Goal: Task Accomplishment & Management: Complete application form

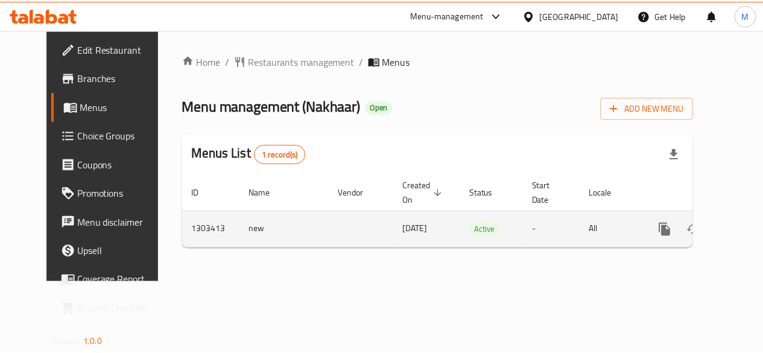
scroll to position [0, 4]
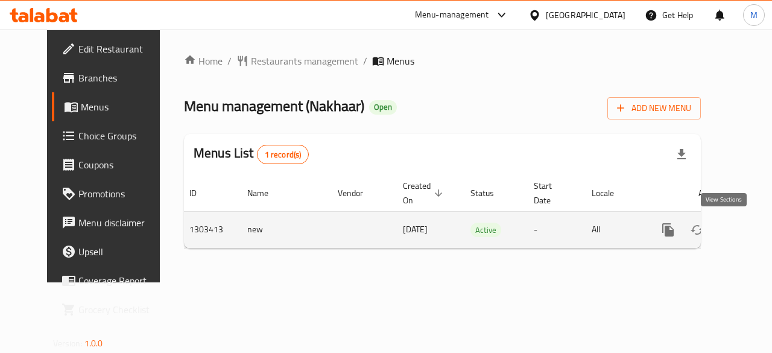
click at [750, 229] on icon "enhanced table" at bounding box center [755, 229] width 11 height 11
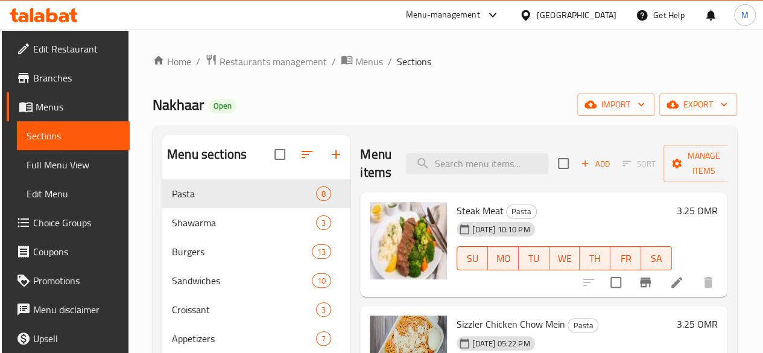
click at [581, 61] on ol "Home / Restaurants management / Menus / Sections" at bounding box center [445, 62] width 585 height 16
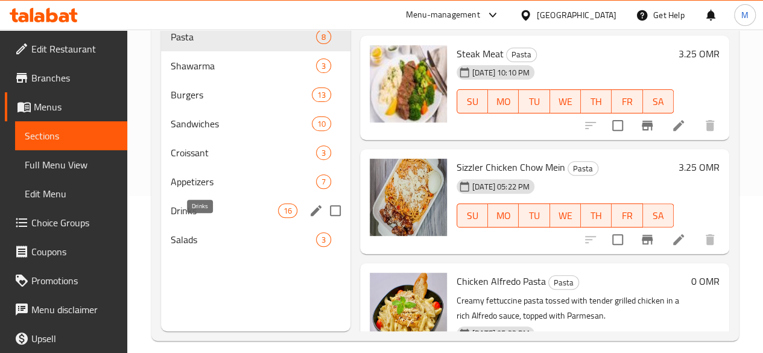
scroll to position [169, 0]
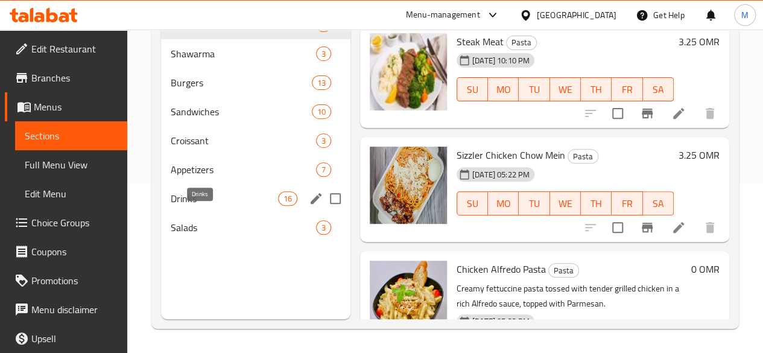
click at [199, 206] on span "Drinks" at bounding box center [224, 198] width 107 height 14
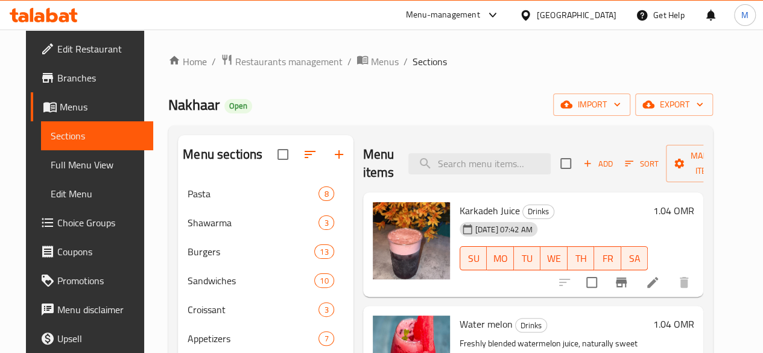
click at [585, 159] on span "Add" at bounding box center [598, 164] width 33 height 14
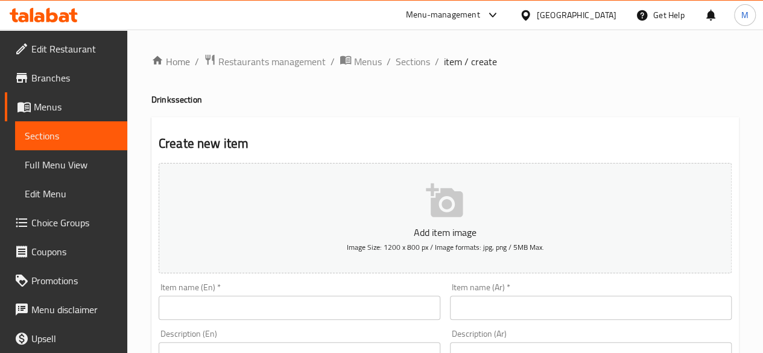
click at [431, 304] on input "text" at bounding box center [300, 308] width 282 height 24
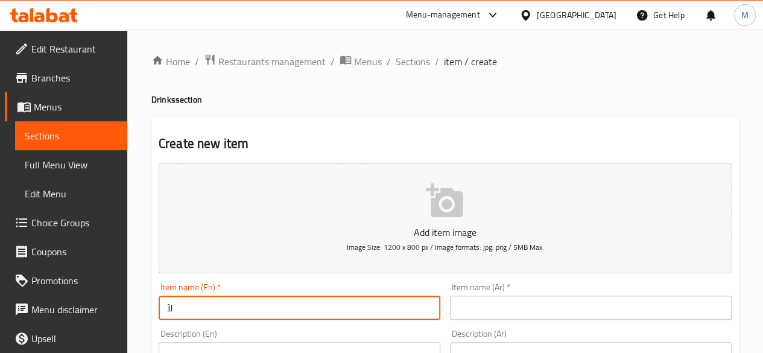
type input "ل"
type input "Banana Milkshake"
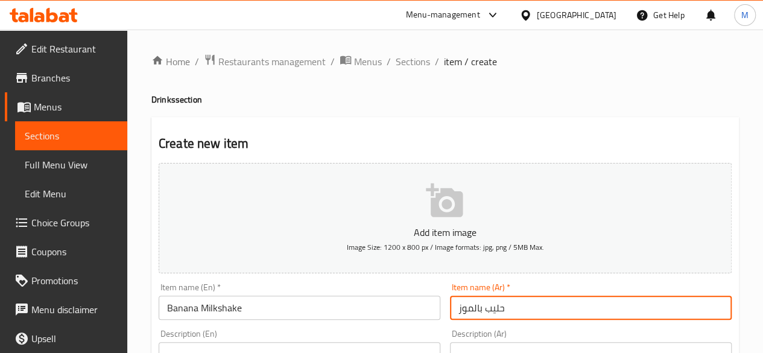
type input "حليب بالموز"
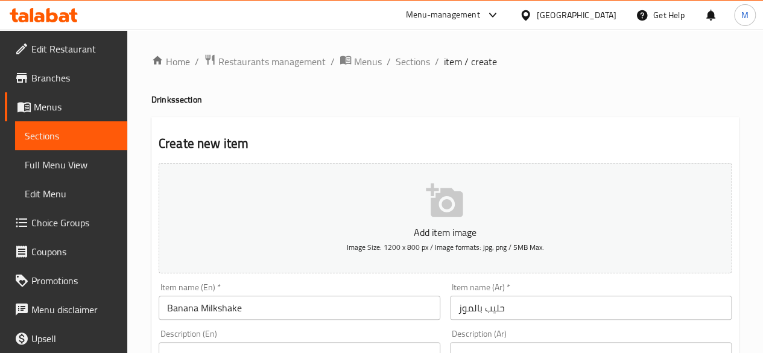
click at [423, 288] on div "Item name (En)   * [PERSON_NAME] Item name (En) *" at bounding box center [300, 301] width 282 height 37
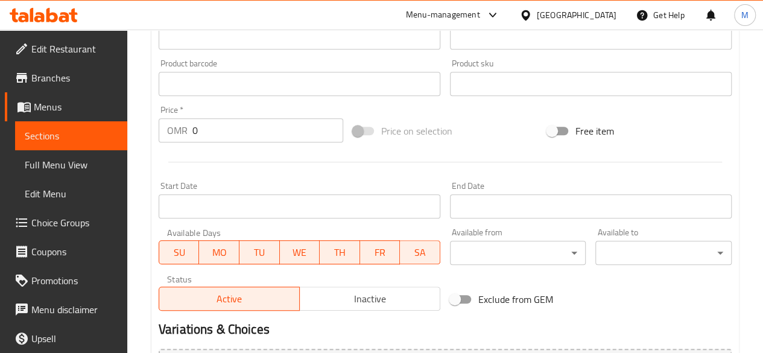
scroll to position [363, 0]
click at [263, 120] on input "0" at bounding box center [268, 130] width 151 height 24
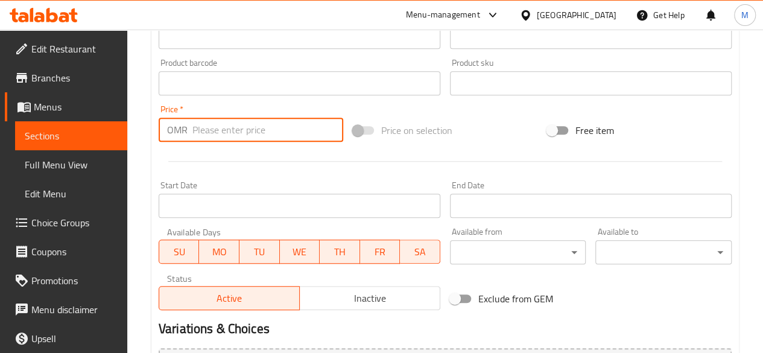
type input "1"
type input "1.040"
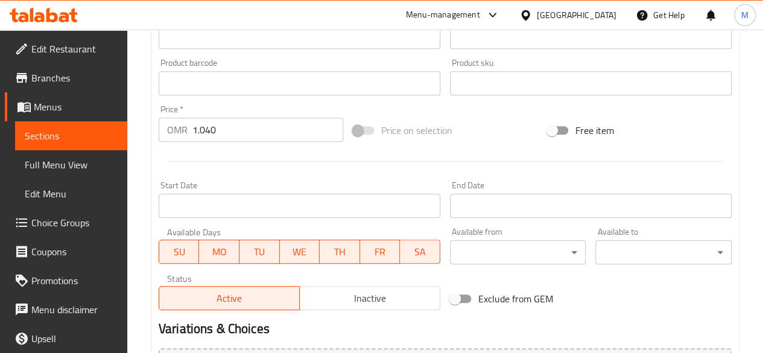
click at [276, 107] on div "Price   * OMR 1.040 Price *" at bounding box center [251, 123] width 185 height 37
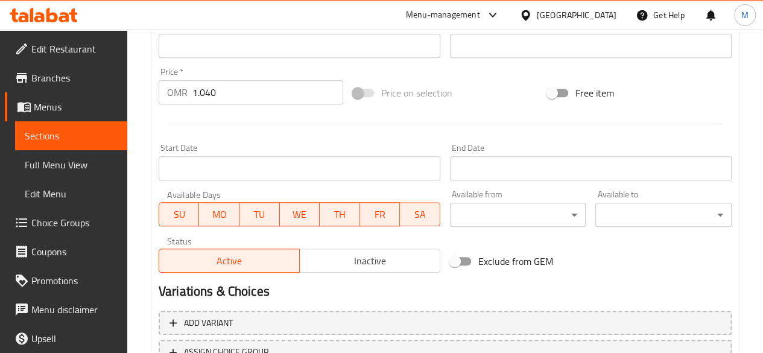
scroll to position [499, 0]
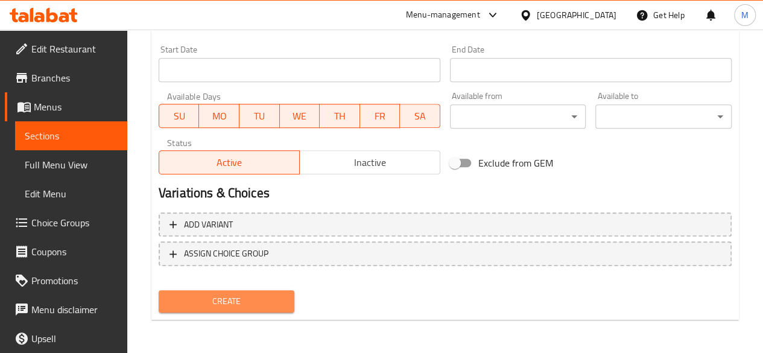
click at [246, 305] on span "Create" at bounding box center [226, 301] width 117 height 15
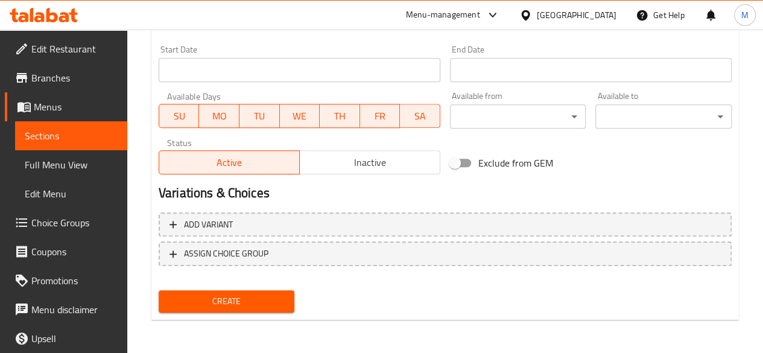
click at [245, 307] on span "Create" at bounding box center [226, 301] width 117 height 15
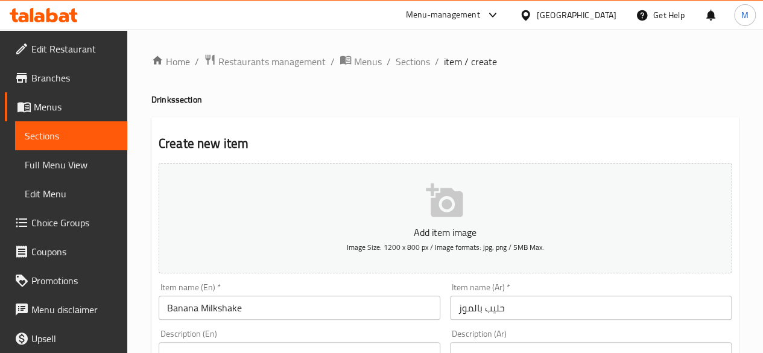
scroll to position [256, 0]
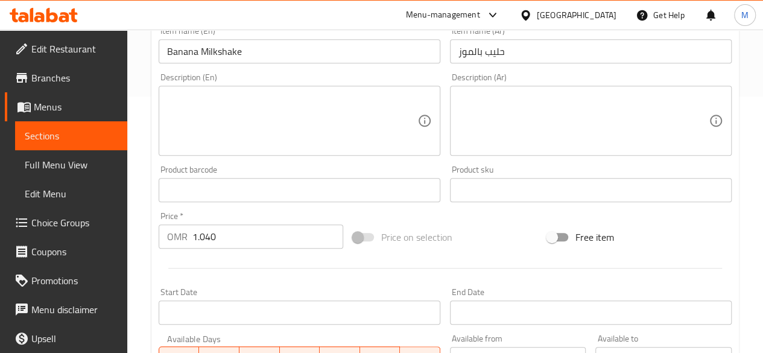
click at [355, 106] on textarea at bounding box center [292, 120] width 250 height 57
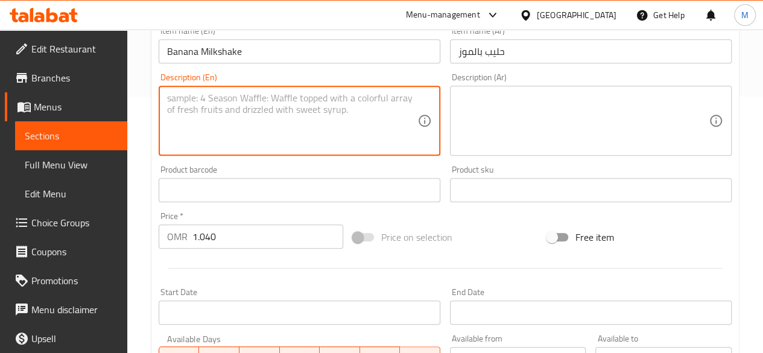
paste textarea "easy creamy and thick shake made with banana, milk and ice cream. Banana Milksh…"
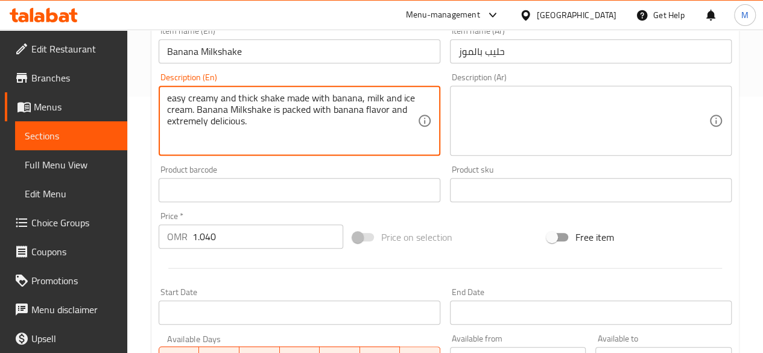
type textarea "easy creamy and thick shake made with banana, milk and ice cream. Banana Milksh…"
click at [545, 93] on textarea at bounding box center [584, 120] width 250 height 57
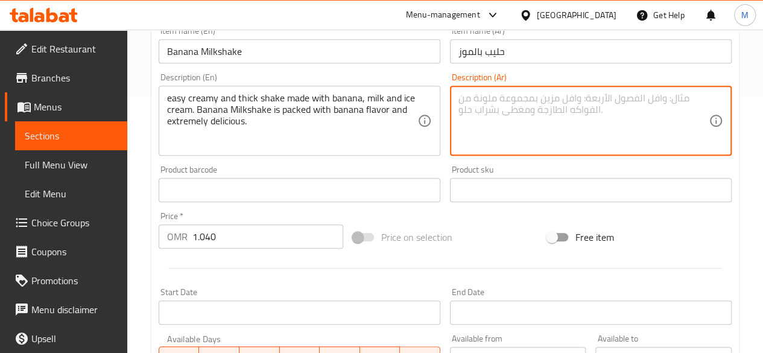
paste textarea "ميلك شيك سهل التحضير، كريمي وسميك، مصنوع من الموز والحليب والآيس كريم. ميلك شيك…"
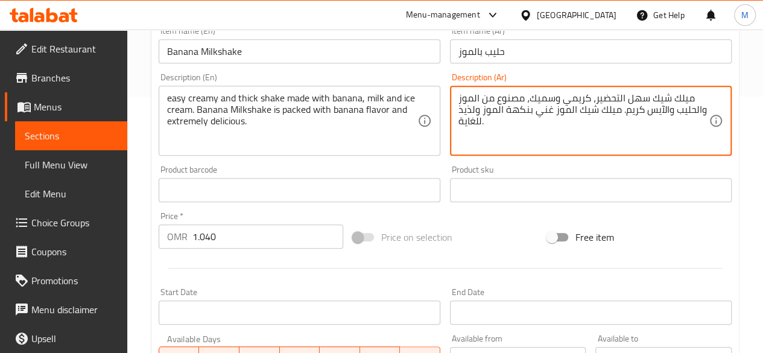
type textarea "ميلك شيك سهل التحضير، كريمي وسميك، مصنوع من الموز والحليب والآيس كريم. ميلك شيك…"
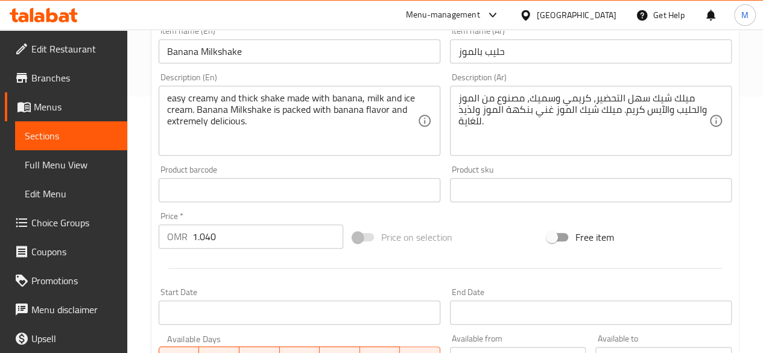
click at [383, 170] on div "Product barcode Product barcode" at bounding box center [300, 183] width 282 height 37
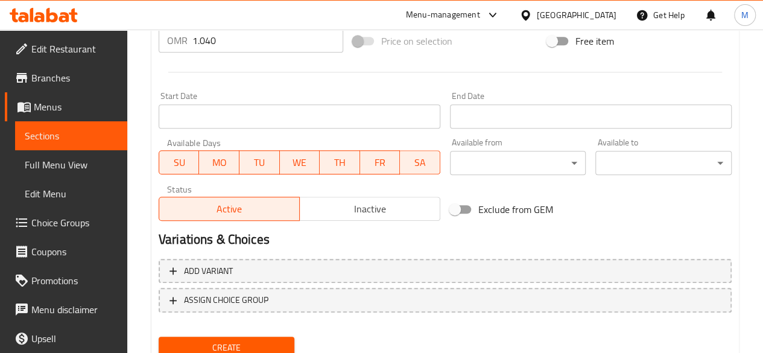
scroll to position [499, 0]
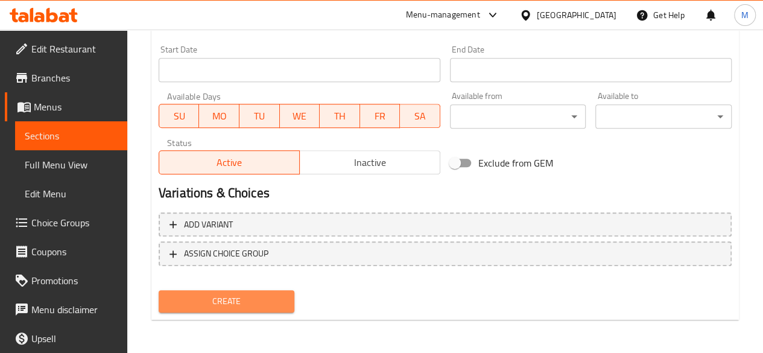
click at [279, 308] on button "Create" at bounding box center [227, 301] width 136 height 22
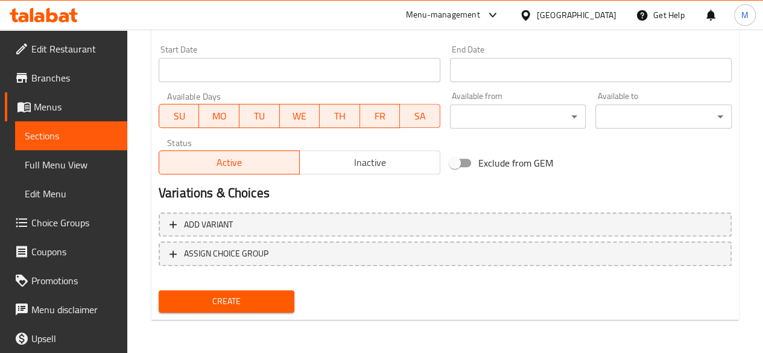
type textarea "easy creamy and thick shake made with banana, milk and ice cream. Banana Milksh…"
click at [264, 310] on button "Create" at bounding box center [227, 301] width 136 height 22
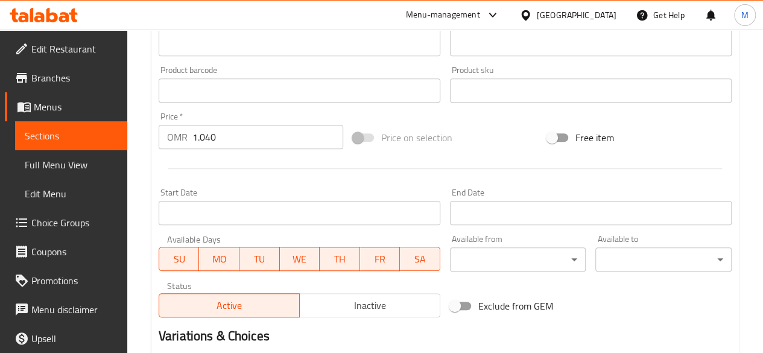
scroll to position [352, 0]
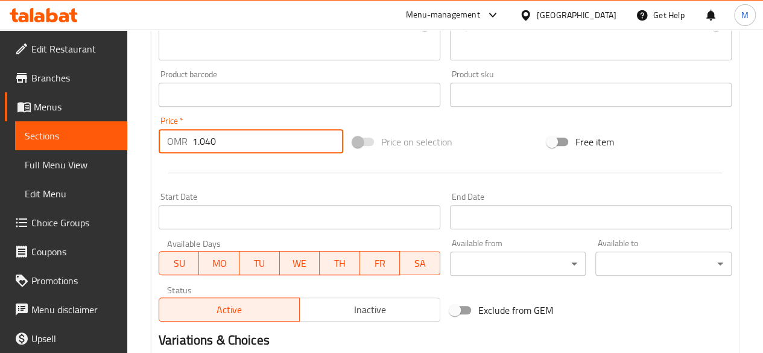
click at [194, 143] on input "1.040" at bounding box center [268, 141] width 151 height 24
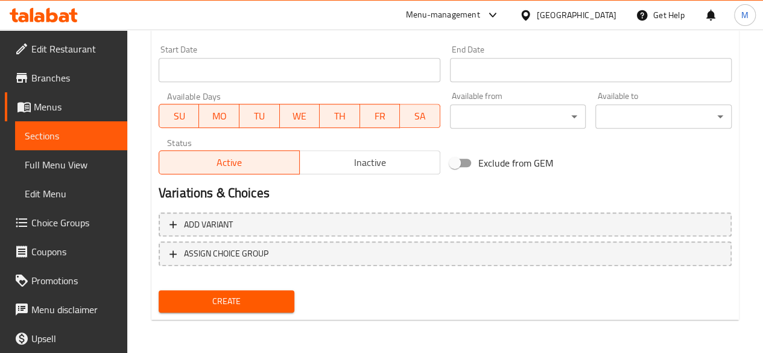
click at [191, 302] on span "Create" at bounding box center [226, 301] width 117 height 15
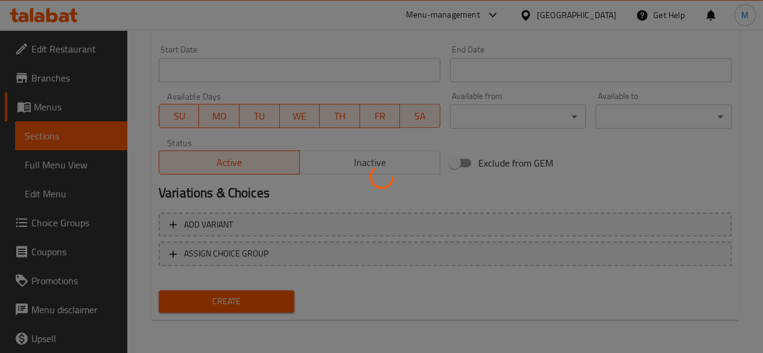
click at [191, 302] on div at bounding box center [381, 176] width 763 height 353
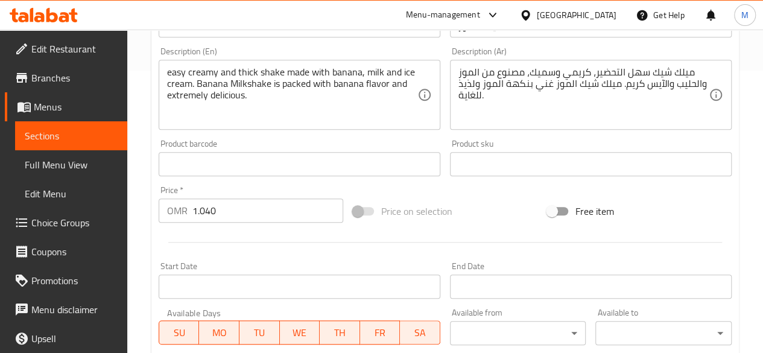
scroll to position [283, 0]
click at [329, 217] on input "1" at bounding box center [268, 210] width 151 height 24
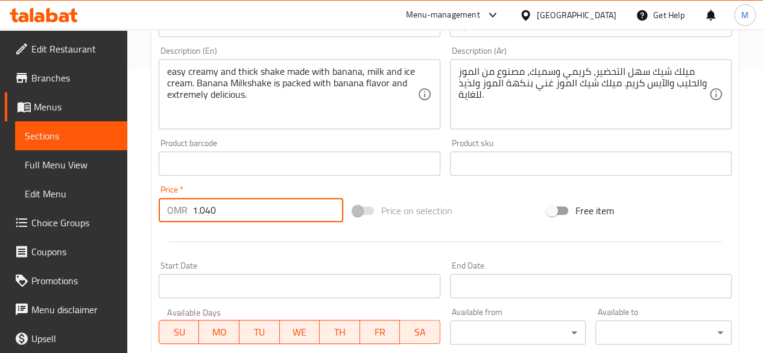
type input "1.040"
click at [311, 236] on div at bounding box center [445, 242] width 583 height 30
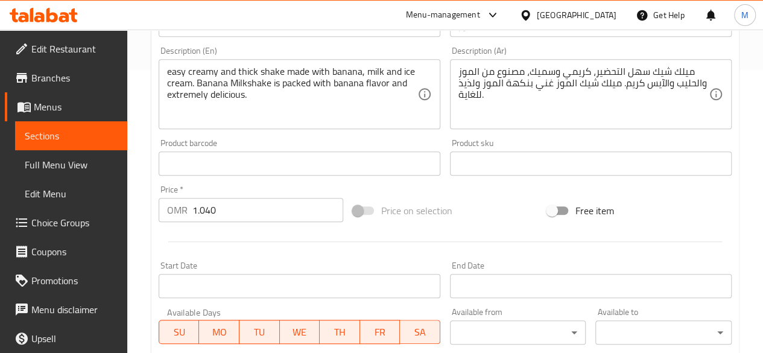
scroll to position [499, 0]
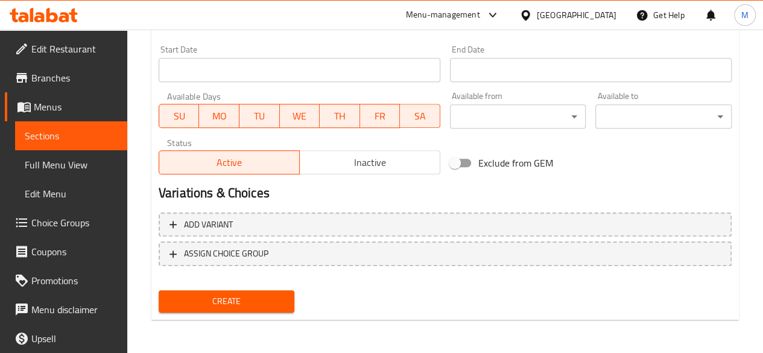
click at [276, 294] on span "Create" at bounding box center [226, 301] width 117 height 15
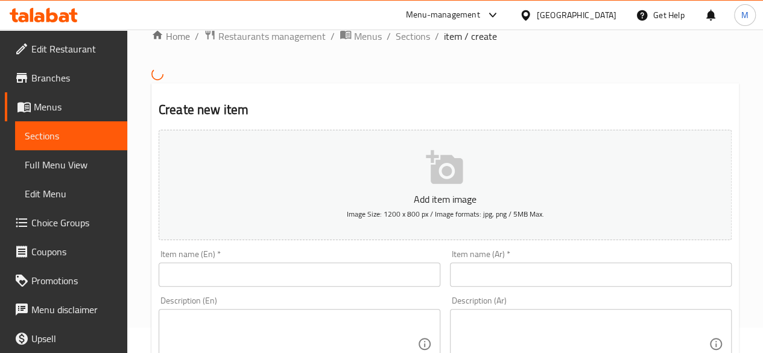
scroll to position [234, 0]
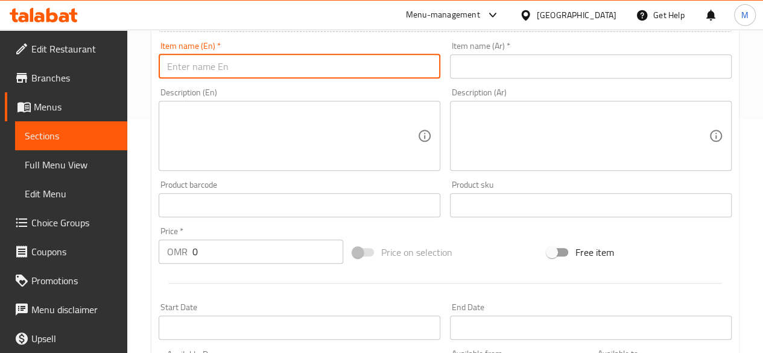
drag, startPoint x: 0, startPoint y: 0, endPoint x: 215, endPoint y: 75, distance: 228.3
click at [215, 75] on input "text" at bounding box center [300, 66] width 282 height 24
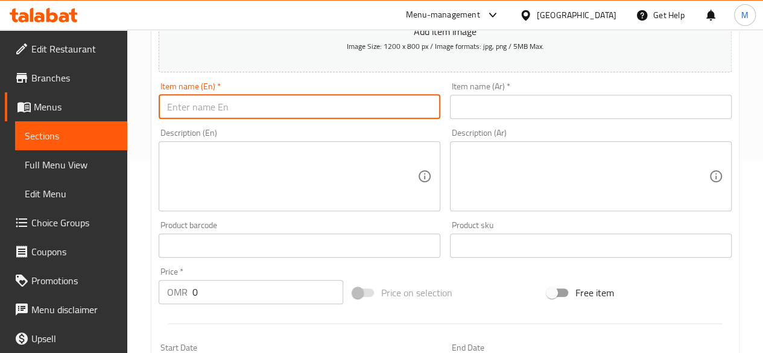
scroll to position [190, 0]
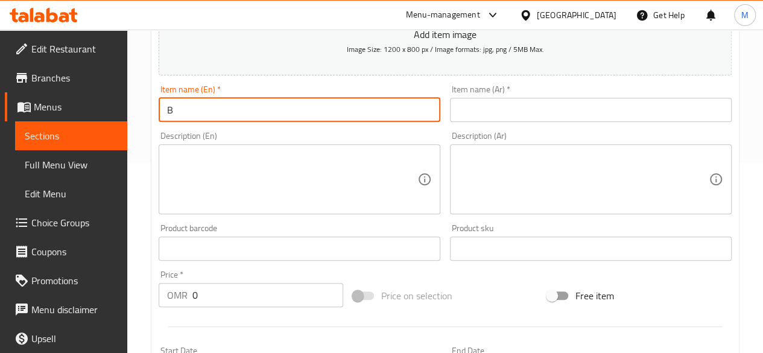
type input "Banana Milkshake"
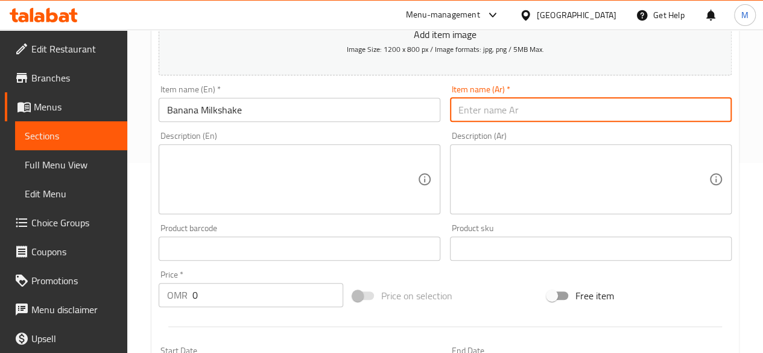
click at [462, 103] on input "text" at bounding box center [591, 110] width 282 height 24
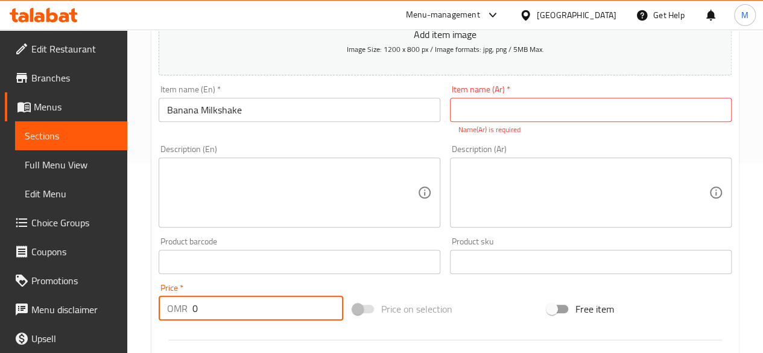
click at [305, 301] on input "0" at bounding box center [268, 308] width 151 height 24
type input "1.040"
click at [475, 98] on input "text" at bounding box center [591, 110] width 282 height 24
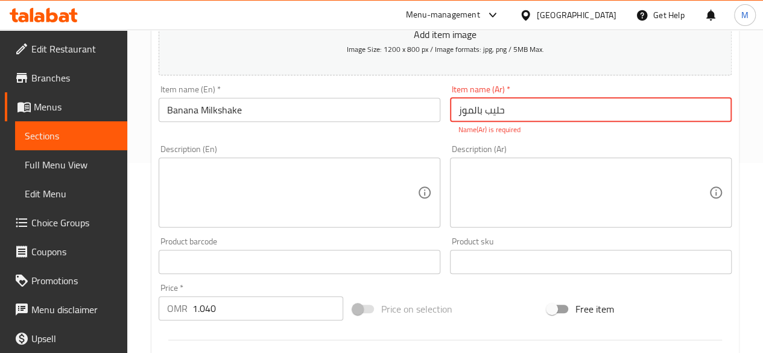
type input "حليب بالموز"
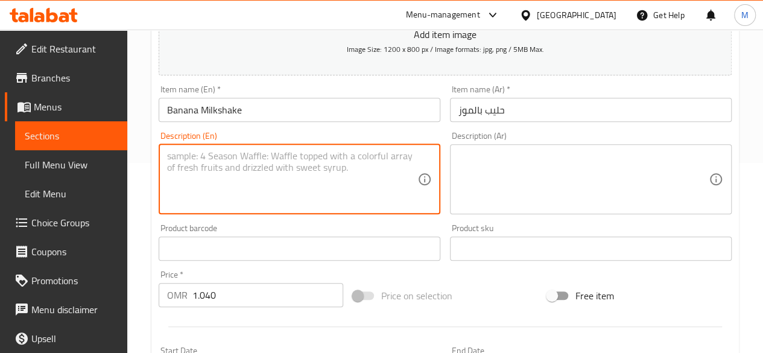
click at [410, 200] on textarea at bounding box center [292, 178] width 250 height 57
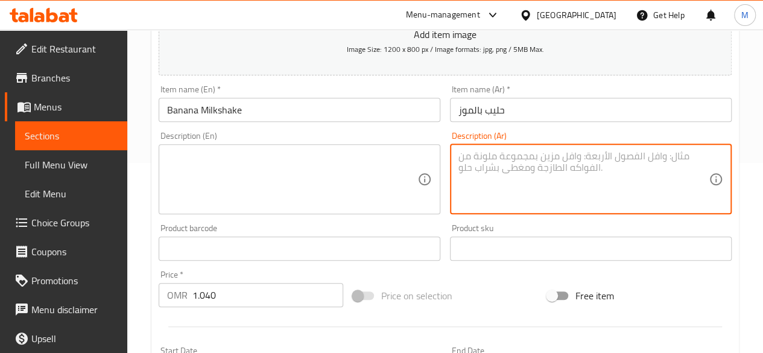
click at [517, 203] on textarea at bounding box center [584, 178] width 250 height 57
paste textarea "ميلك شيك سهل التحضير، كريمي وسميك، مصنوع من الموز والحليب والآيس كريم. ميلك شيك…"
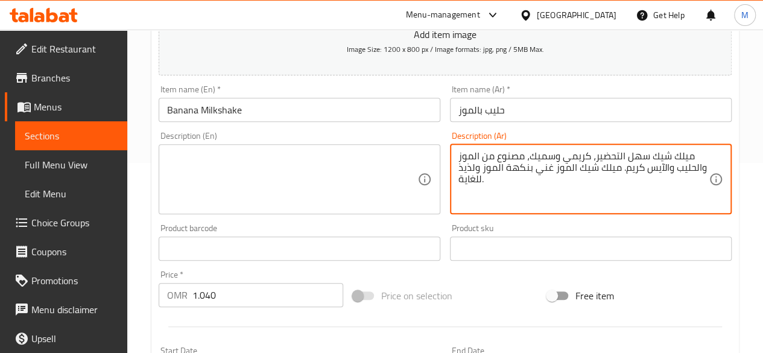
type textarea "ميلك شيك سهل التحضير، كريمي وسميك، مصنوع من الموز والحليب والآيس كريم. ميلك شيك…"
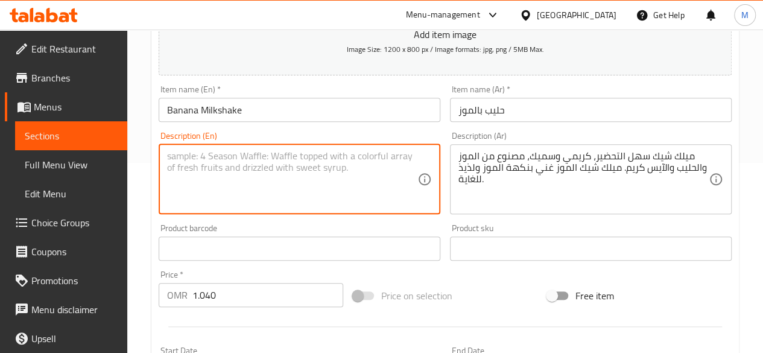
click at [368, 155] on textarea at bounding box center [292, 178] width 250 height 57
paste textarea "easy creamy and thick shake made with banana, milk and ice cream. Banana Milksh…"
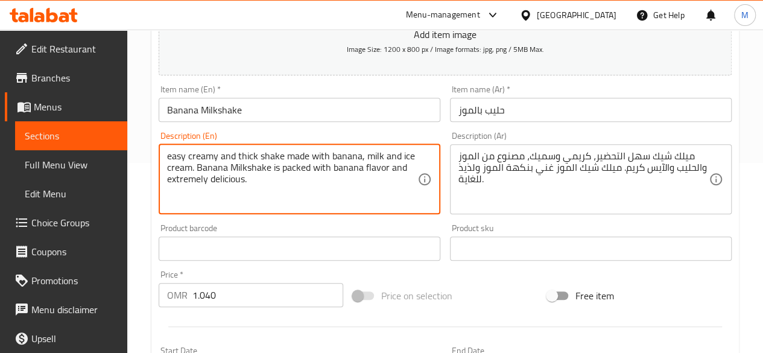
click at [171, 156] on textarea "easy creamy and thick shake made with banana, milk and ice cream. Banana Milksh…" at bounding box center [292, 178] width 250 height 57
type textarea "easy creamy and thick shake made with banana, milk and ice cream. Banana Milksh…"
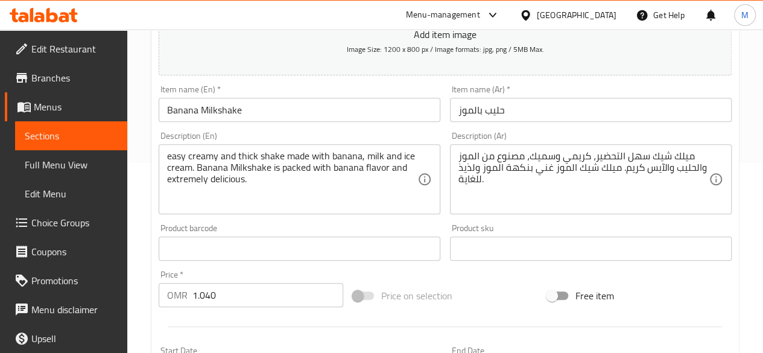
click at [235, 129] on div "Description (En) easy creamy and thick shake made with banana, milk and ice cre…" at bounding box center [299, 173] width 291 height 92
click at [428, 224] on div "Product barcode Product barcode" at bounding box center [300, 242] width 282 height 37
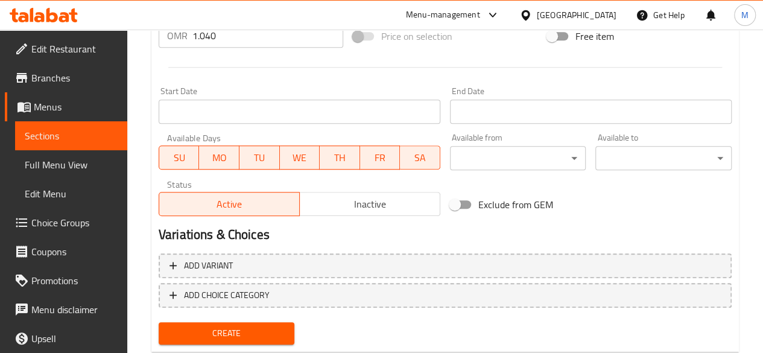
scroll to position [450, 0]
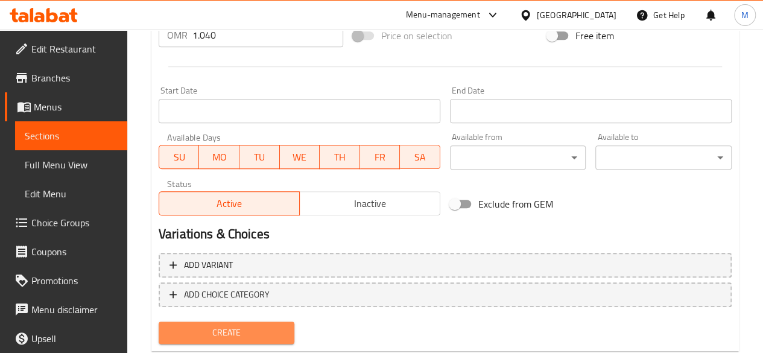
click at [282, 329] on span "Create" at bounding box center [226, 332] width 117 height 15
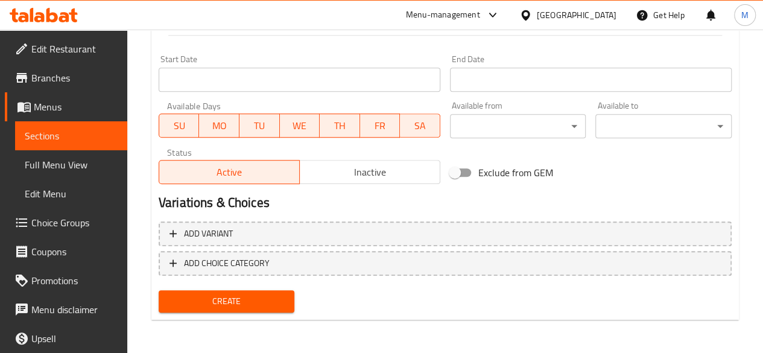
scroll to position [0, 0]
